Goal: Subscribe to service/newsletter

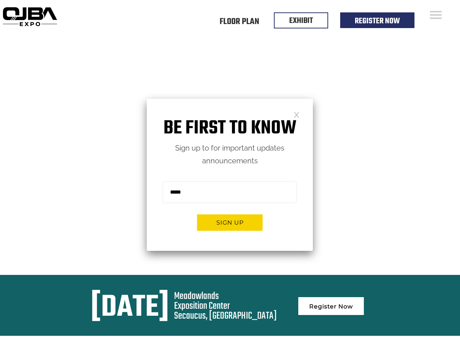
click at [230, 175] on form "Sign me up for the newsletter! ******* Sign up" at bounding box center [230, 208] width 166 height 83
click at [230, 222] on button "Sign up" at bounding box center [230, 222] width 66 height 16
